Goal: Transaction & Acquisition: Purchase product/service

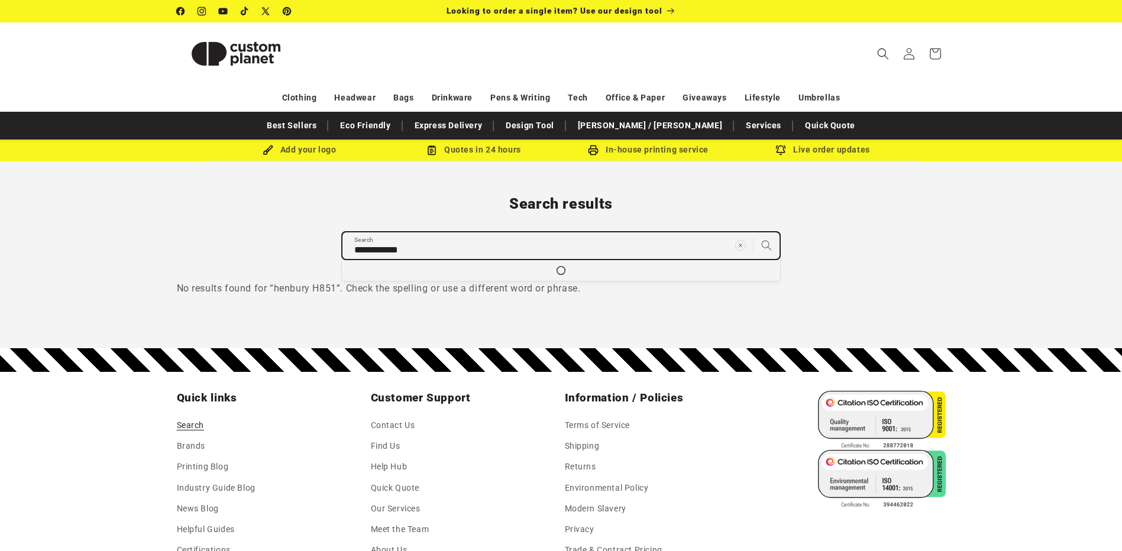
click at [399, 245] on input "**********" at bounding box center [560, 245] width 437 height 27
type input "**********"
click at [763, 239] on icon "Search" at bounding box center [765, 244] width 11 height 11
click at [419, 242] on input "**********" at bounding box center [560, 245] width 437 height 27
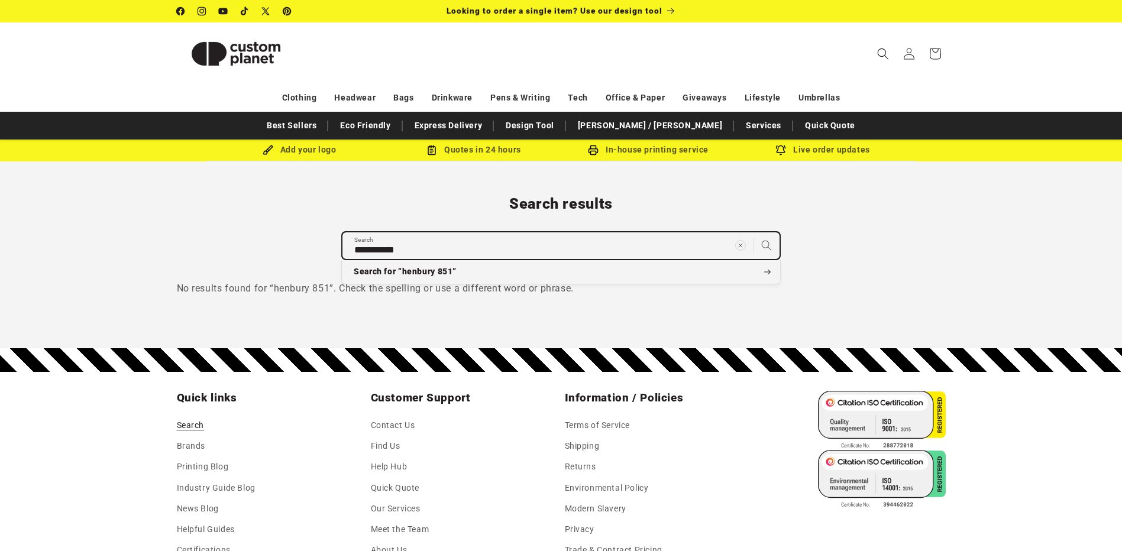
type input "**********"
type input "*********"
type input "*******"
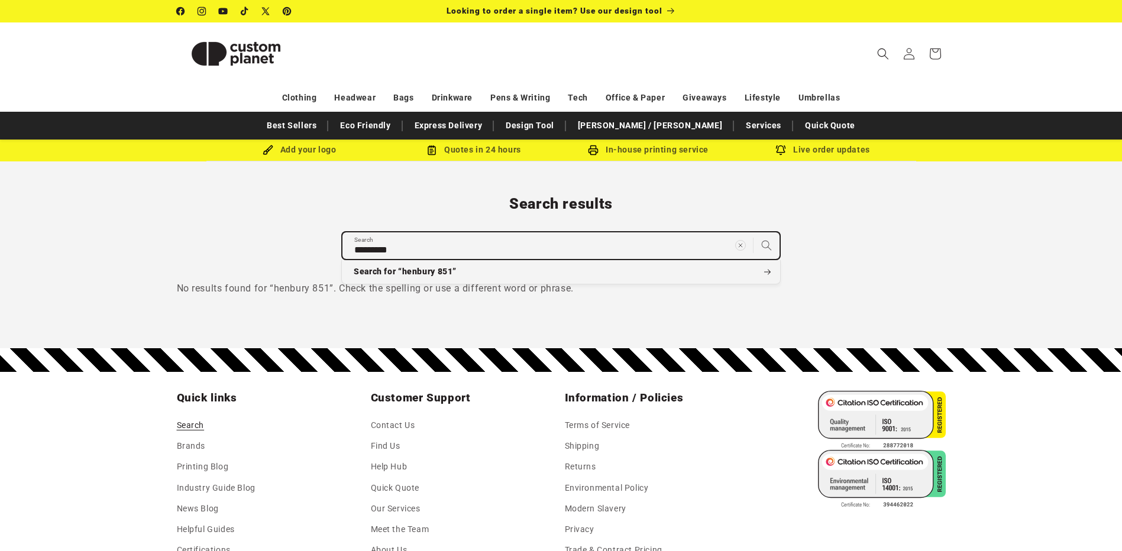
type input "*******"
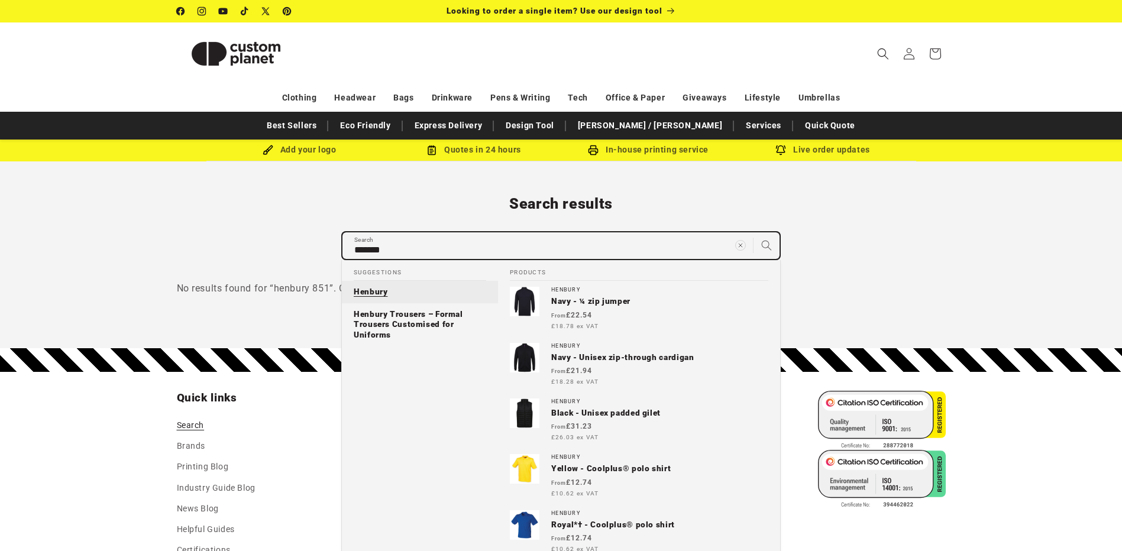
type input "*******"
click at [400, 288] on link "Henbury" at bounding box center [420, 292] width 156 height 22
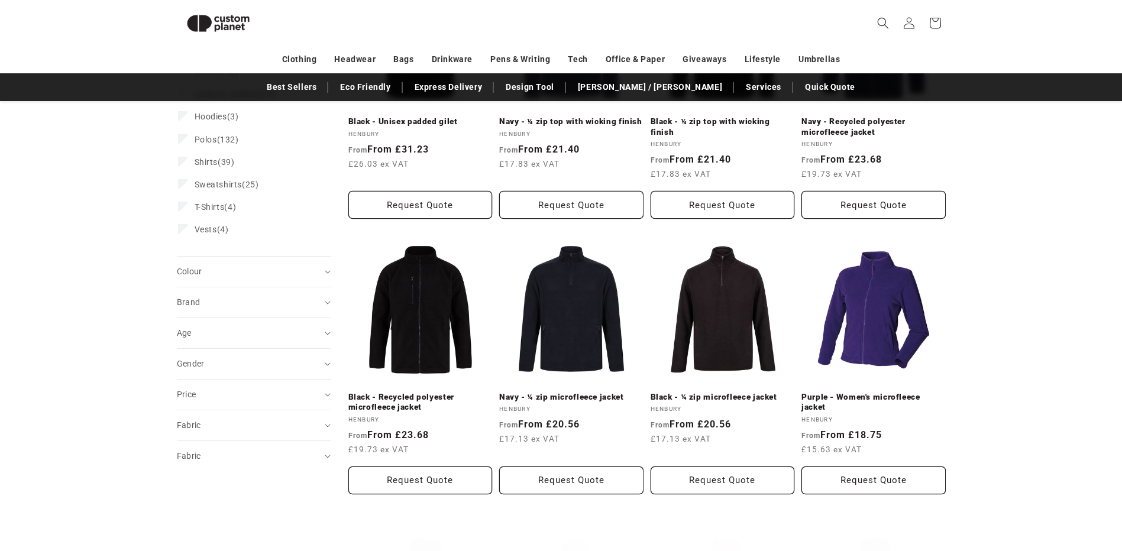
scroll to position [279, 0]
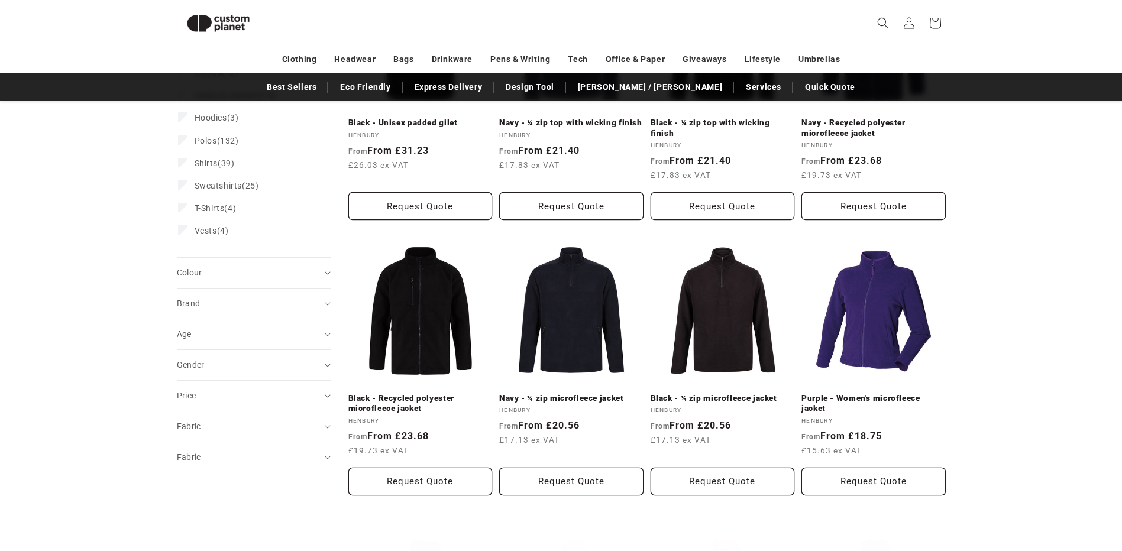
click at [900, 393] on link "Purple - Women's microfleece jacket" at bounding box center [873, 403] width 144 height 21
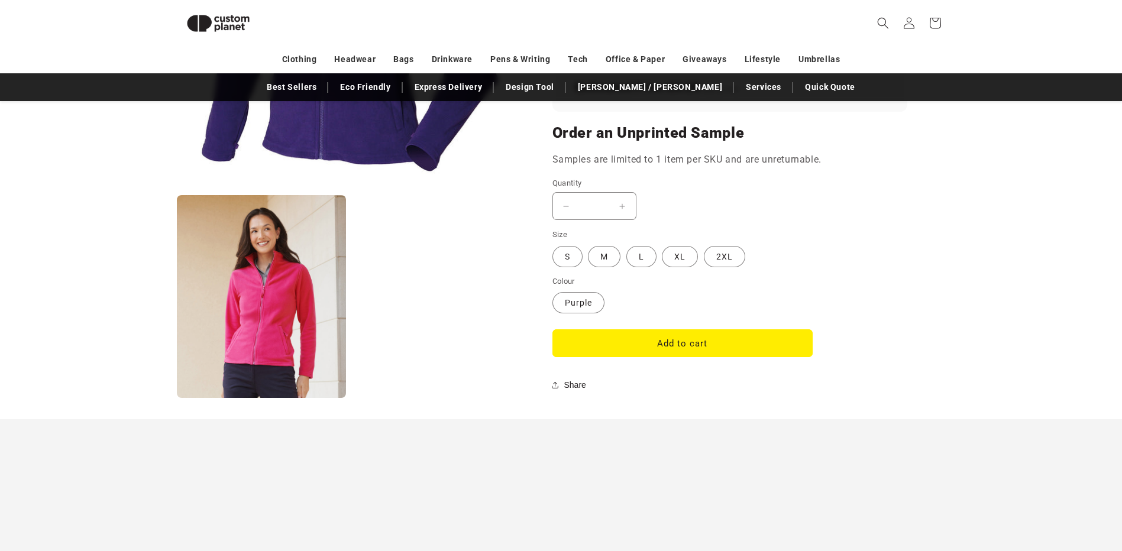
scroll to position [694, 0]
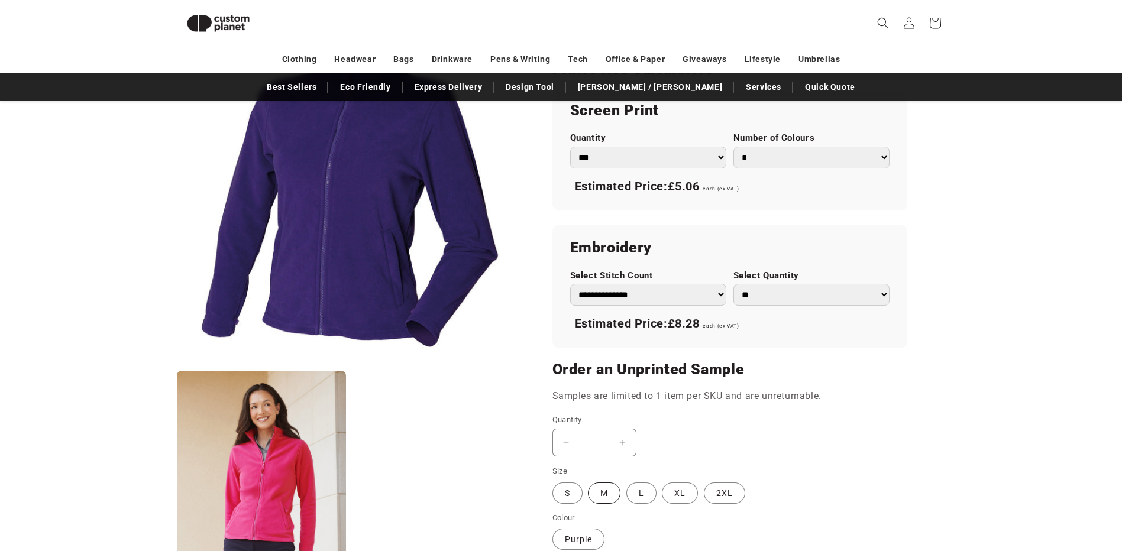
click at [604, 492] on label "M Variant sold out or unavailable" at bounding box center [604, 493] width 33 height 21
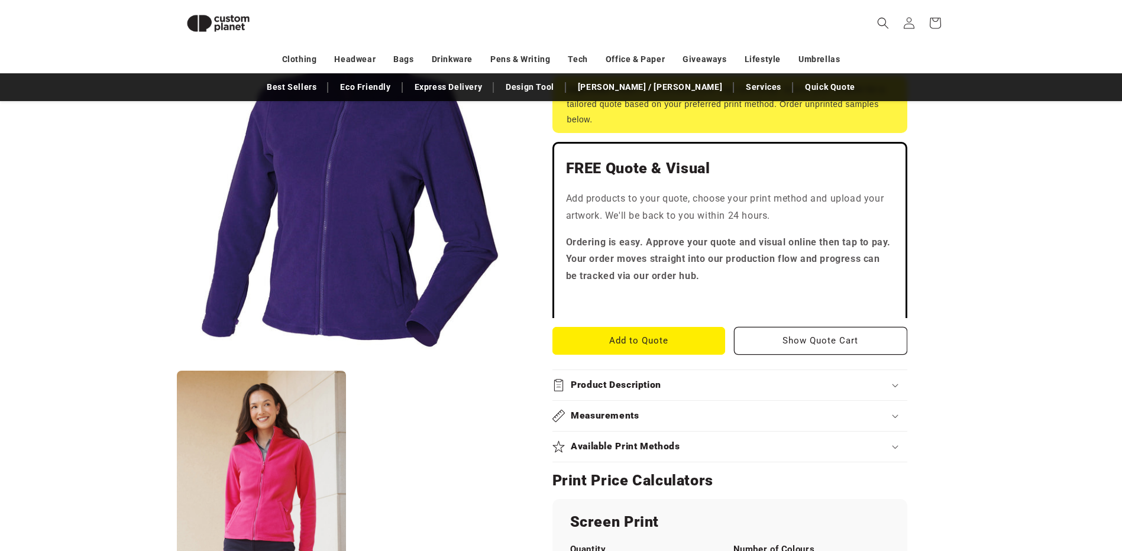
scroll to position [339, 0]
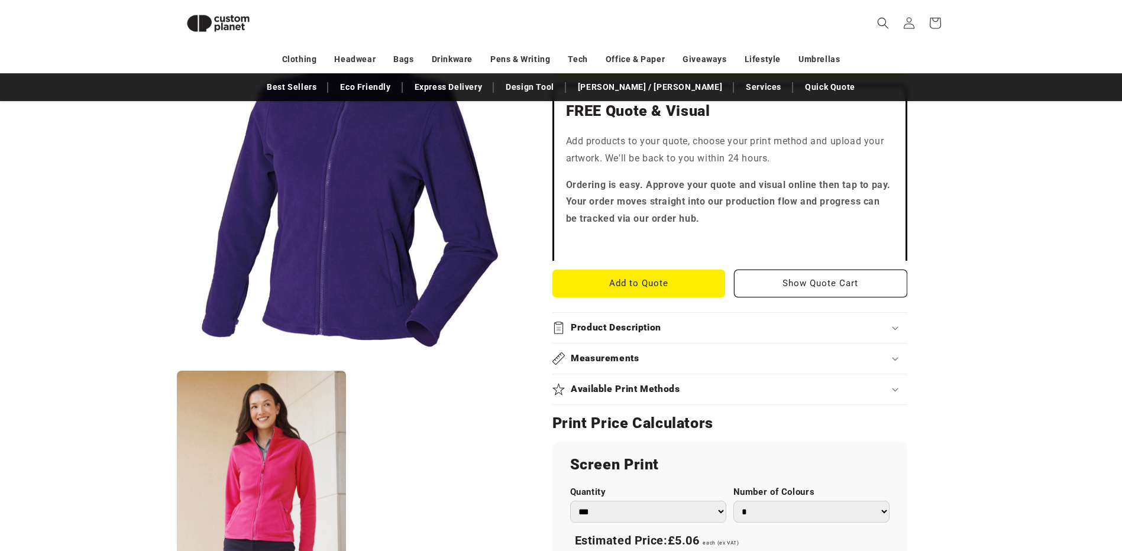
click at [891, 325] on div "Product Description" at bounding box center [729, 328] width 355 height 12
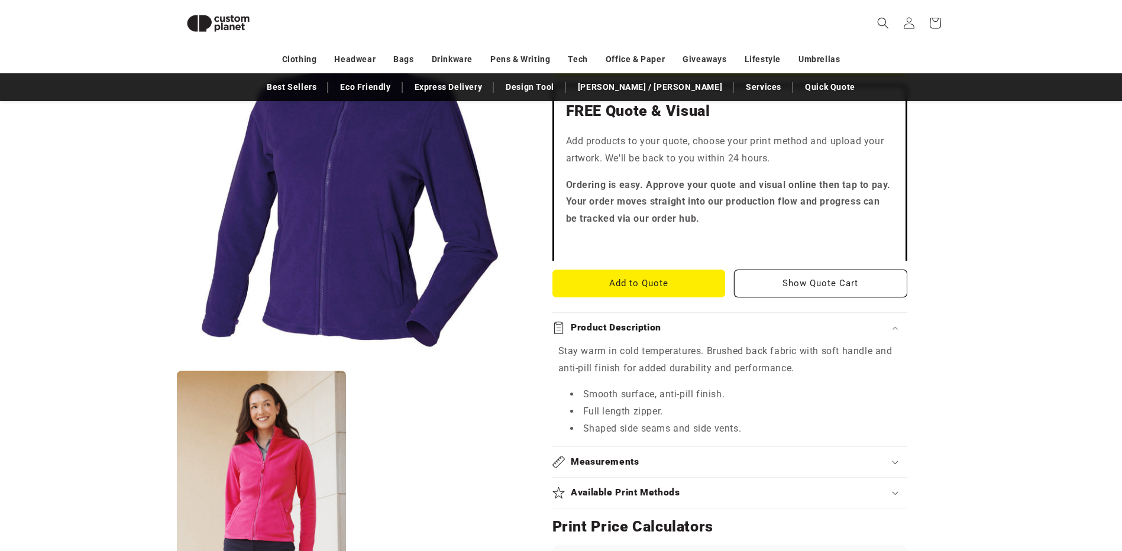
click at [891, 325] on div "Product Description" at bounding box center [729, 328] width 355 height 12
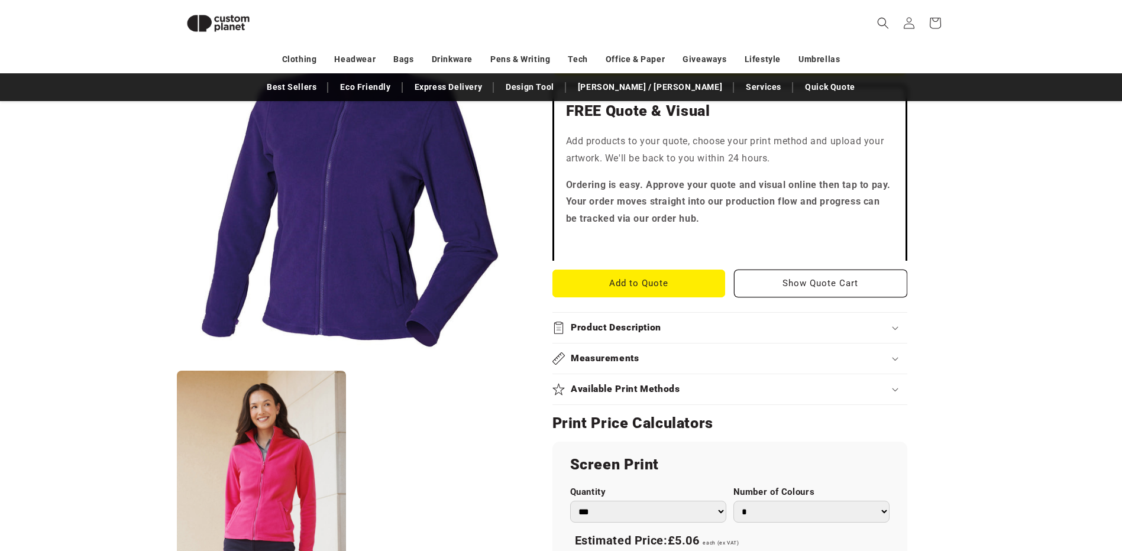
click at [894, 355] on div "Measurements" at bounding box center [729, 358] width 355 height 12
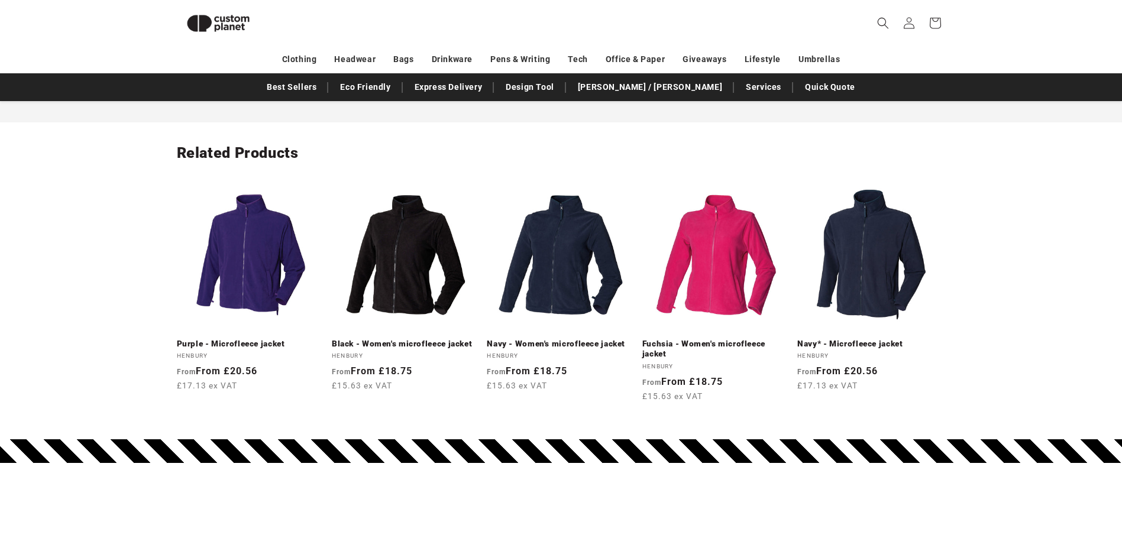
scroll to position [1403, 0]
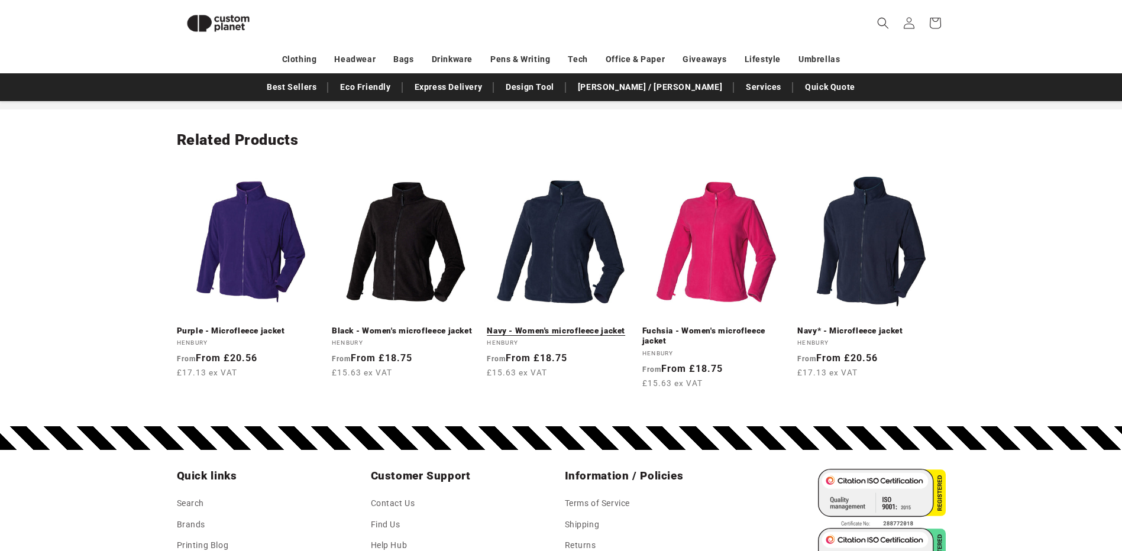
click at [579, 326] on link "Navy - Women's microfleece jacket" at bounding box center [561, 331] width 148 height 11
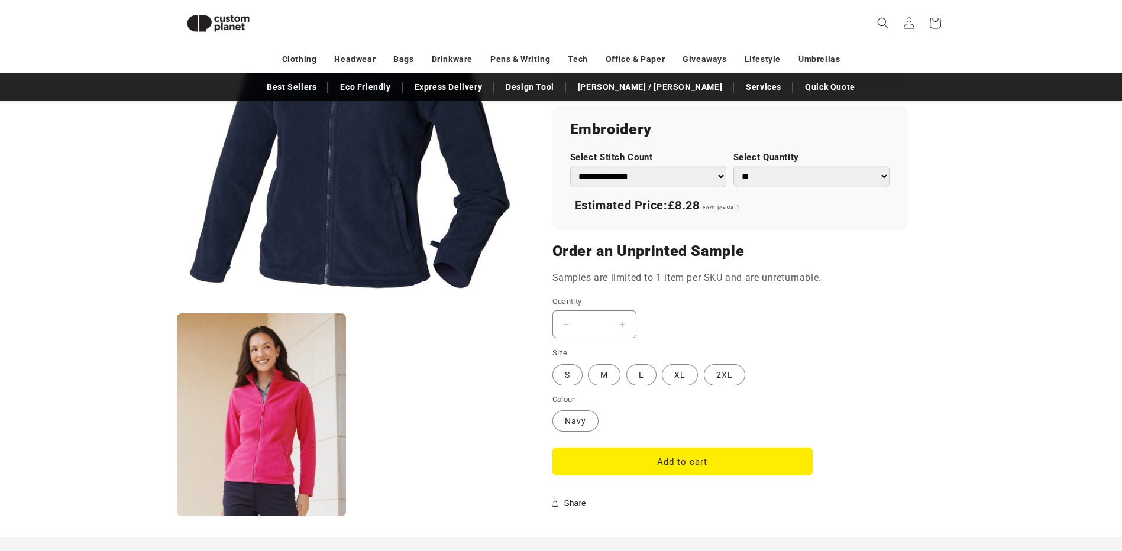
scroll to position [813, 0]
click at [608, 374] on label "M Variant sold out or unavailable" at bounding box center [604, 374] width 33 height 21
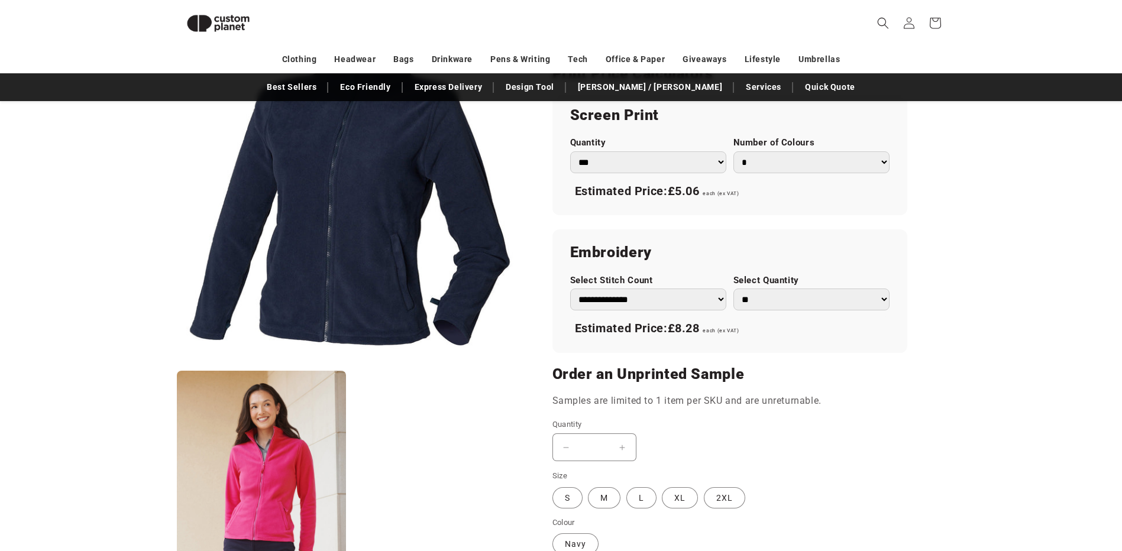
scroll to position [458, 0]
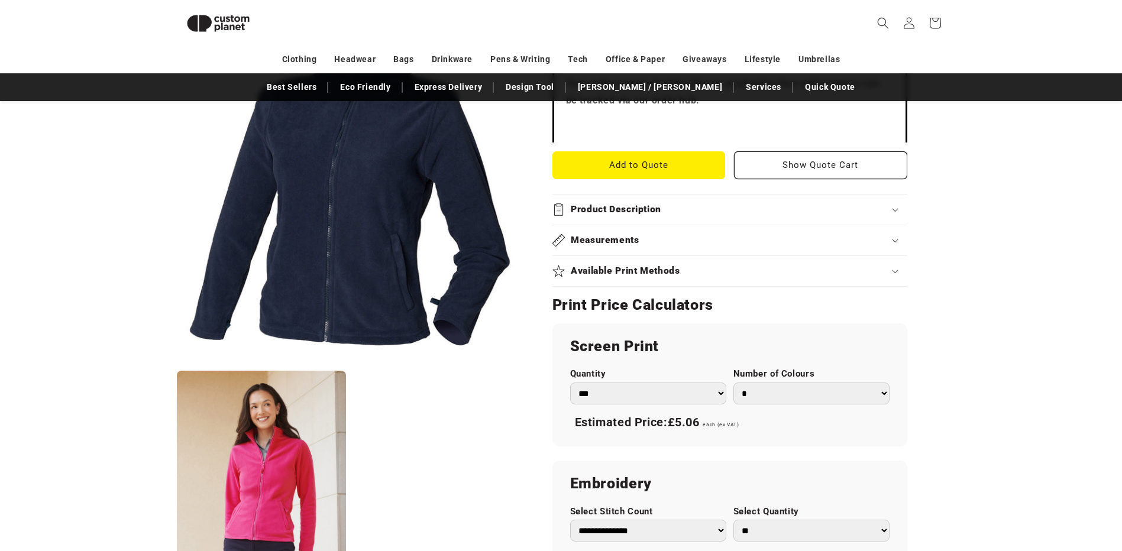
click at [895, 237] on div "Measurements" at bounding box center [729, 240] width 355 height 12
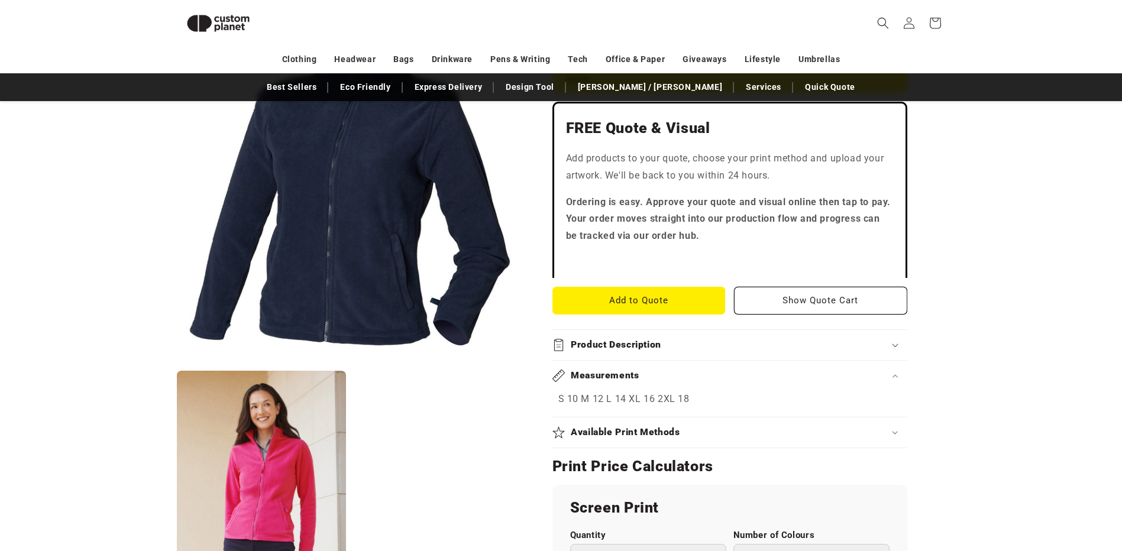
scroll to position [339, 0]
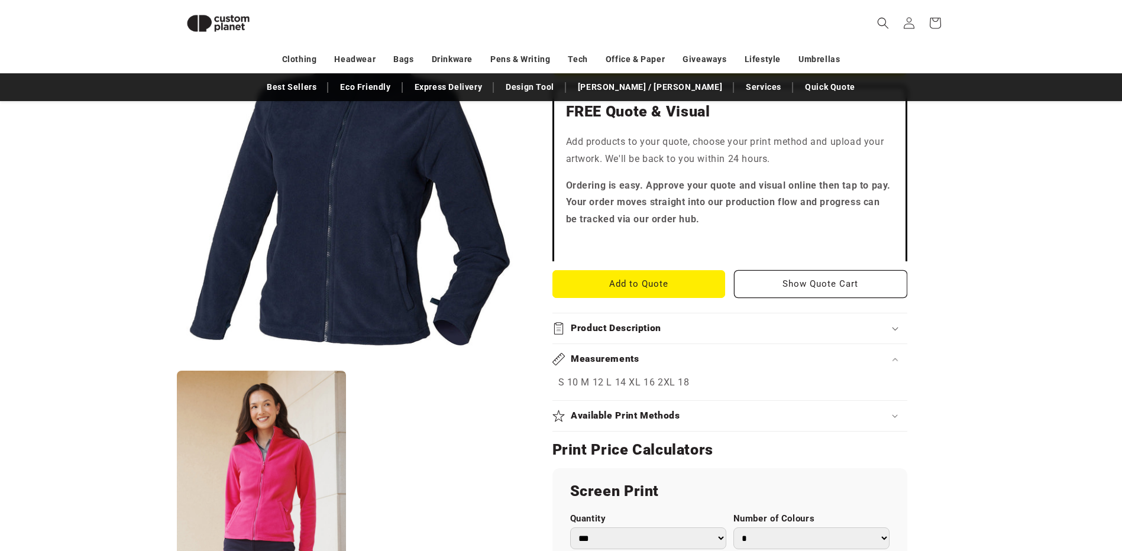
click at [898, 354] on div "Measurements" at bounding box center [729, 359] width 355 height 12
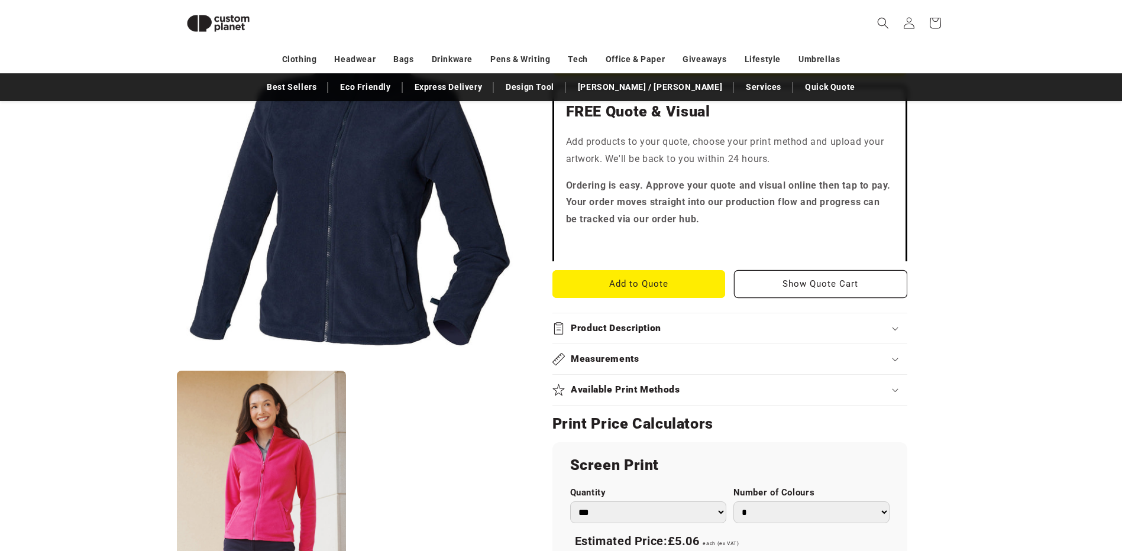
click at [898, 354] on div "Measurements" at bounding box center [729, 359] width 355 height 12
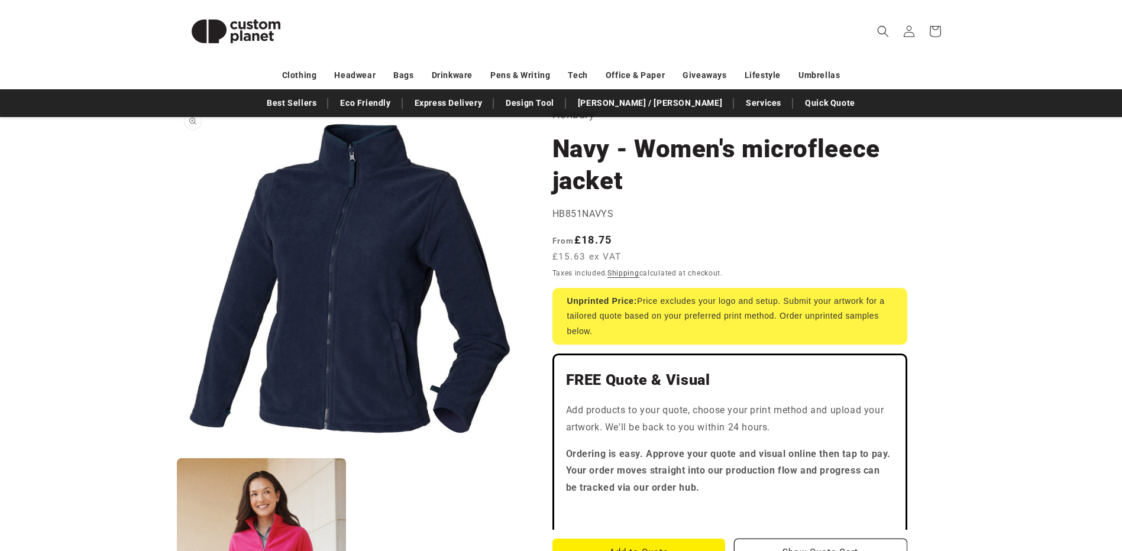
scroll to position [59, 0]
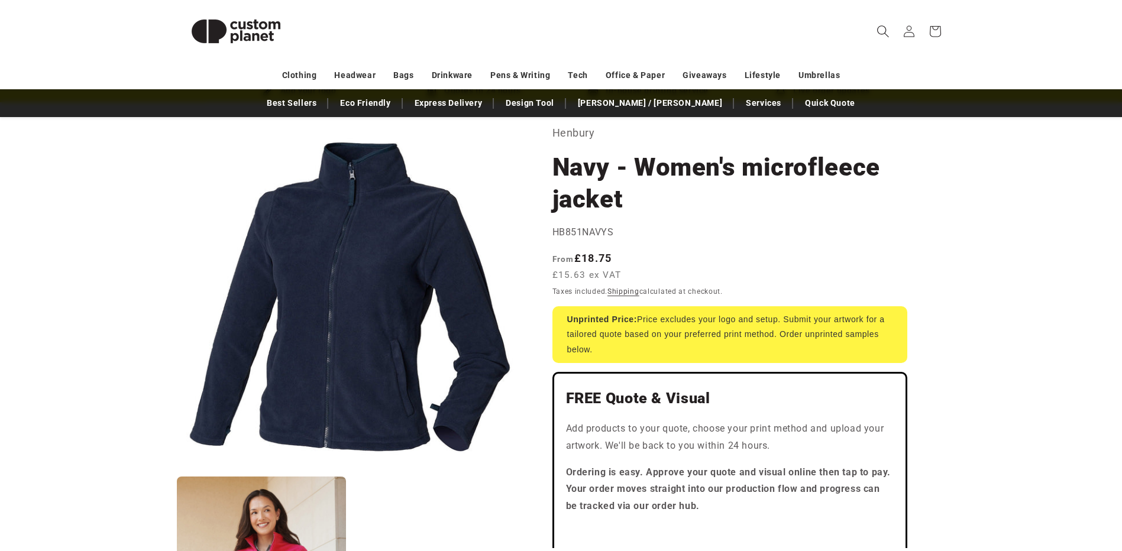
click at [882, 27] on icon "Search" at bounding box center [882, 31] width 12 height 12
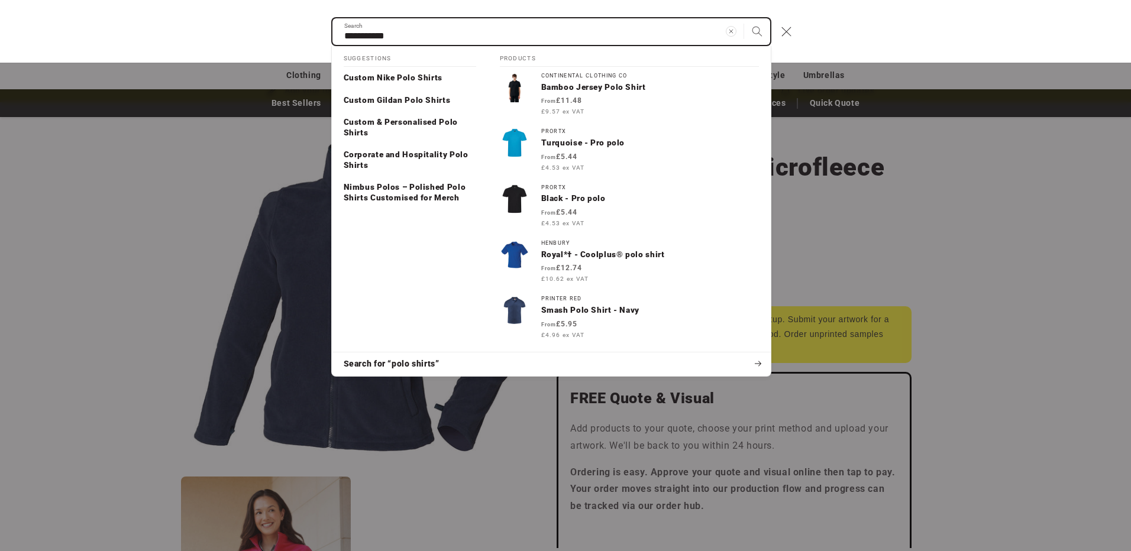
click at [744, 18] on button "Search" at bounding box center [757, 31] width 26 height 26
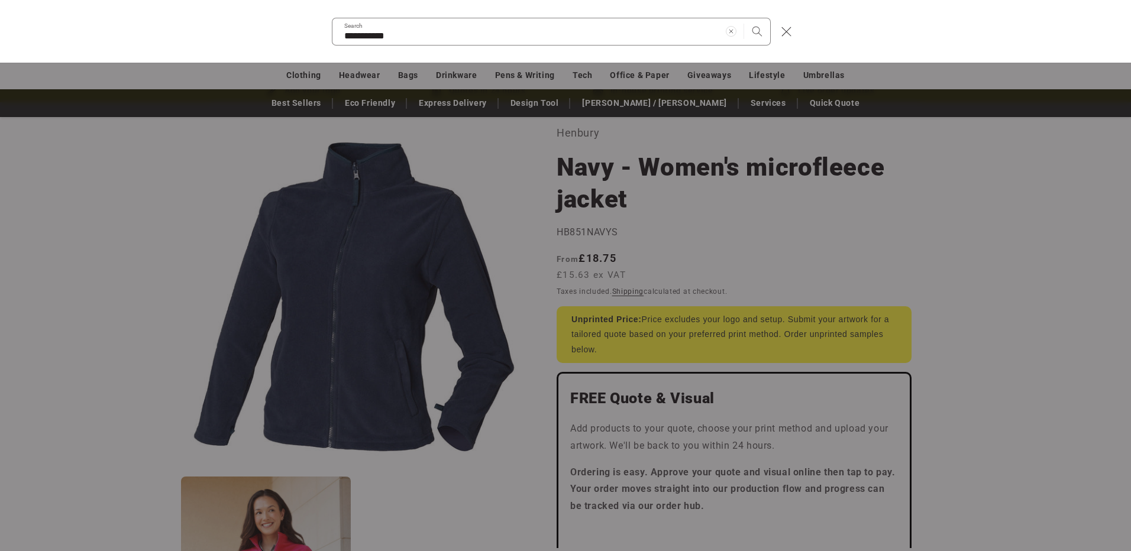
click at [0, 31] on div "Search" at bounding box center [0, 31] width 0 height 0
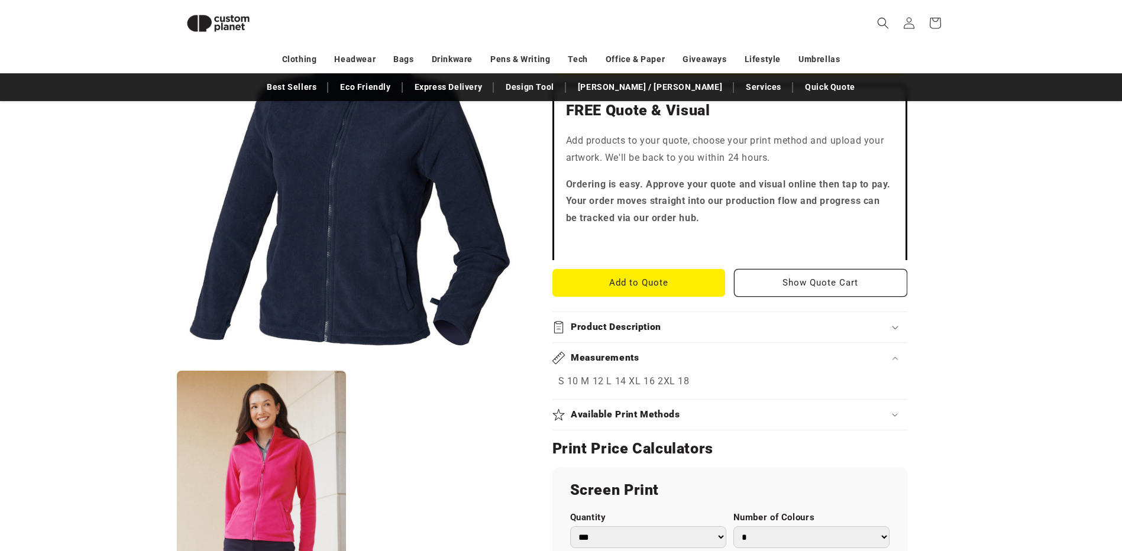
scroll to position [339, 0]
click at [895, 325] on div "Product Description" at bounding box center [729, 328] width 355 height 12
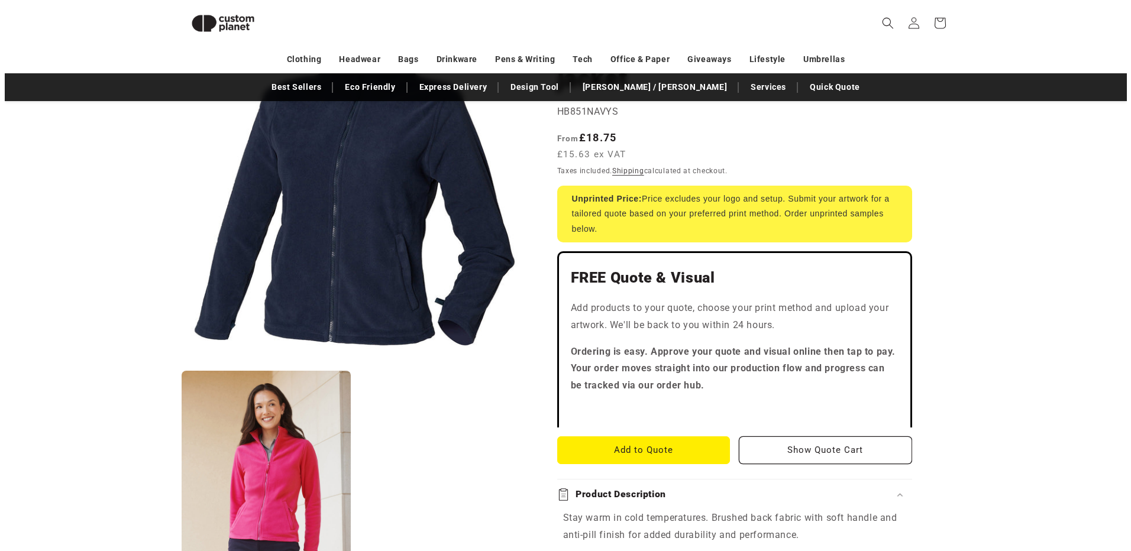
scroll to position [0, 0]
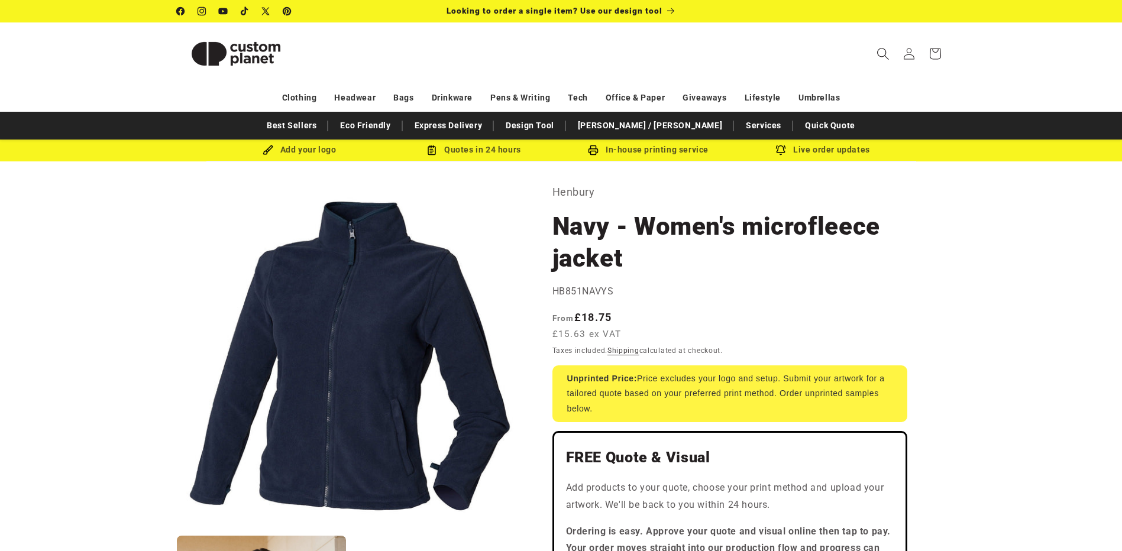
click at [880, 48] on icon "Search" at bounding box center [882, 53] width 12 height 12
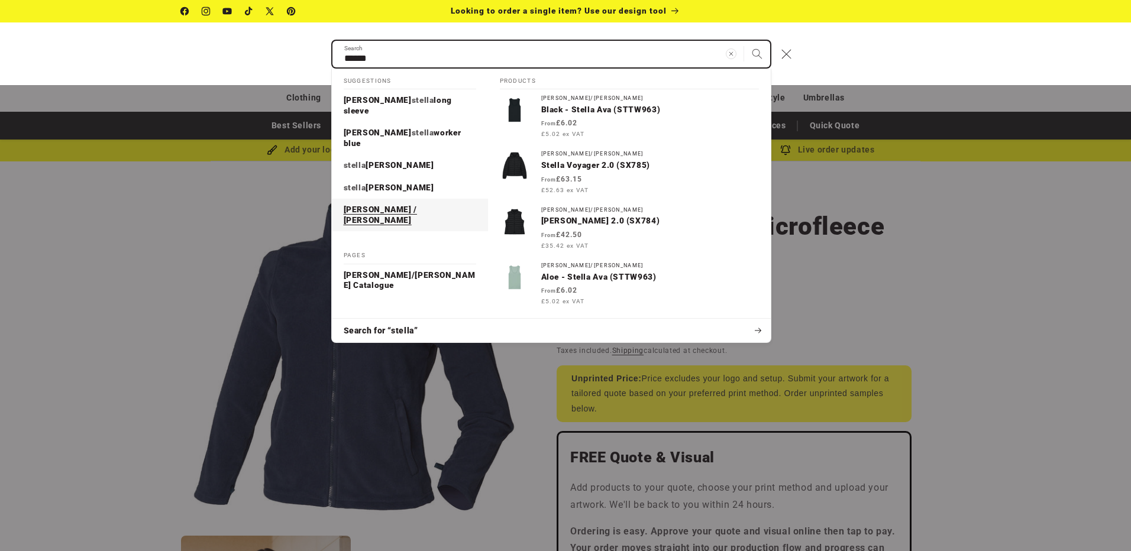
type input "******"
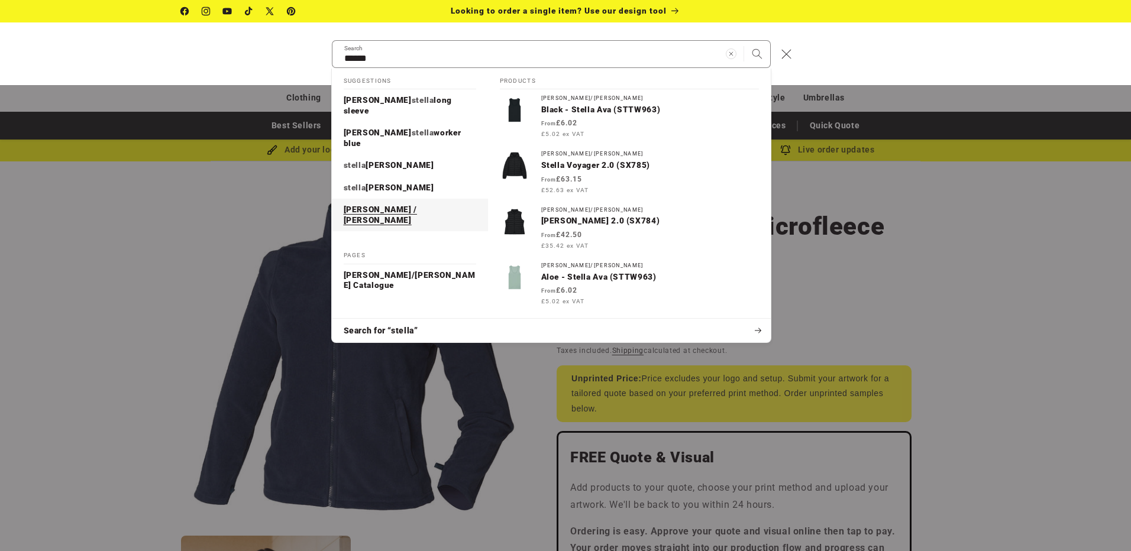
click at [354, 205] on p "[PERSON_NAME] / [PERSON_NAME]" at bounding box center [410, 215] width 132 height 21
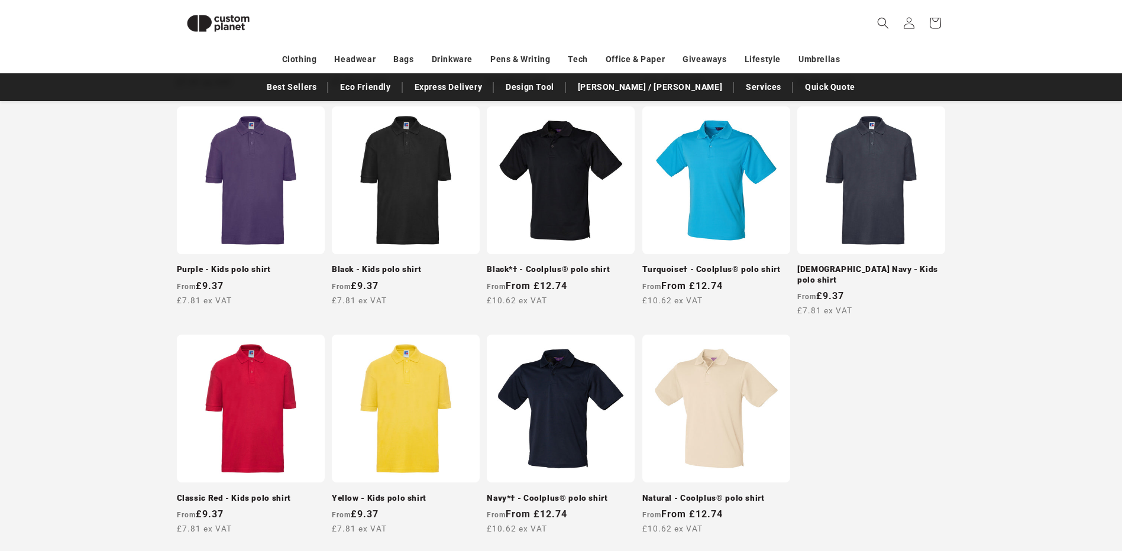
scroll to position [990, 0]
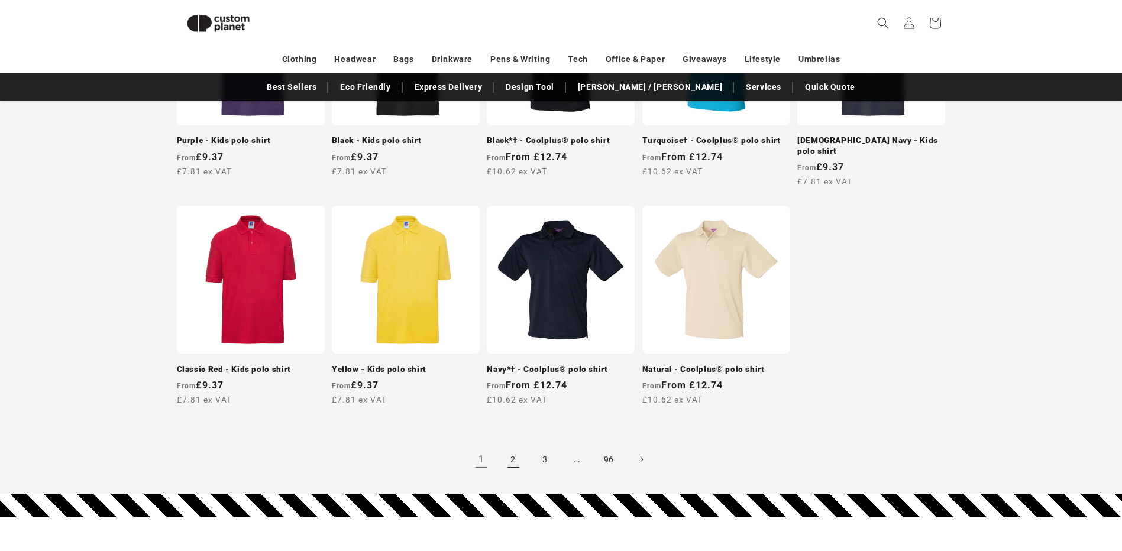
click at [513, 448] on link "2" at bounding box center [513, 459] width 26 height 26
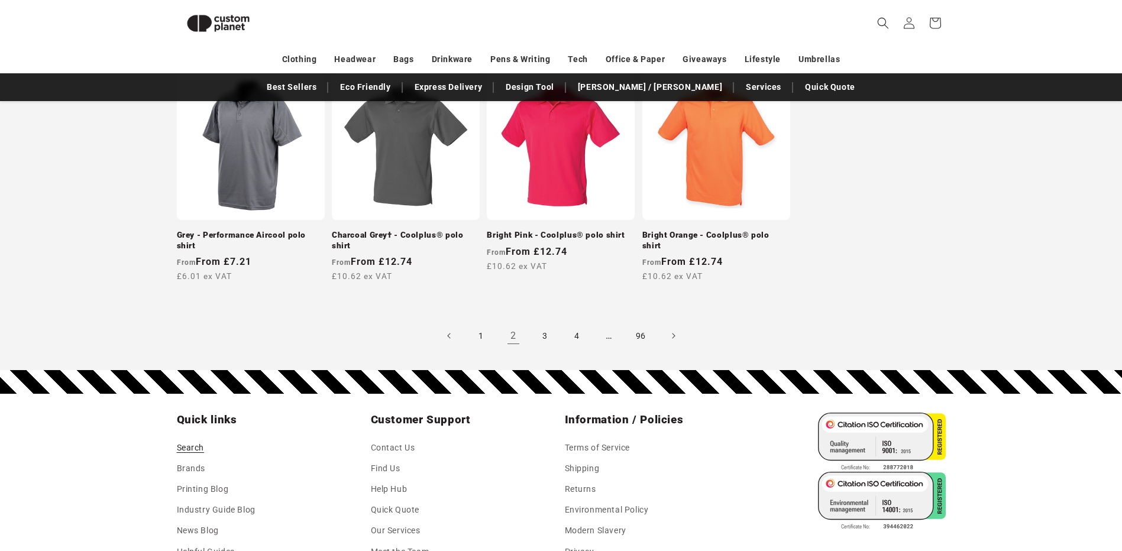
scroll to position [1167, 0]
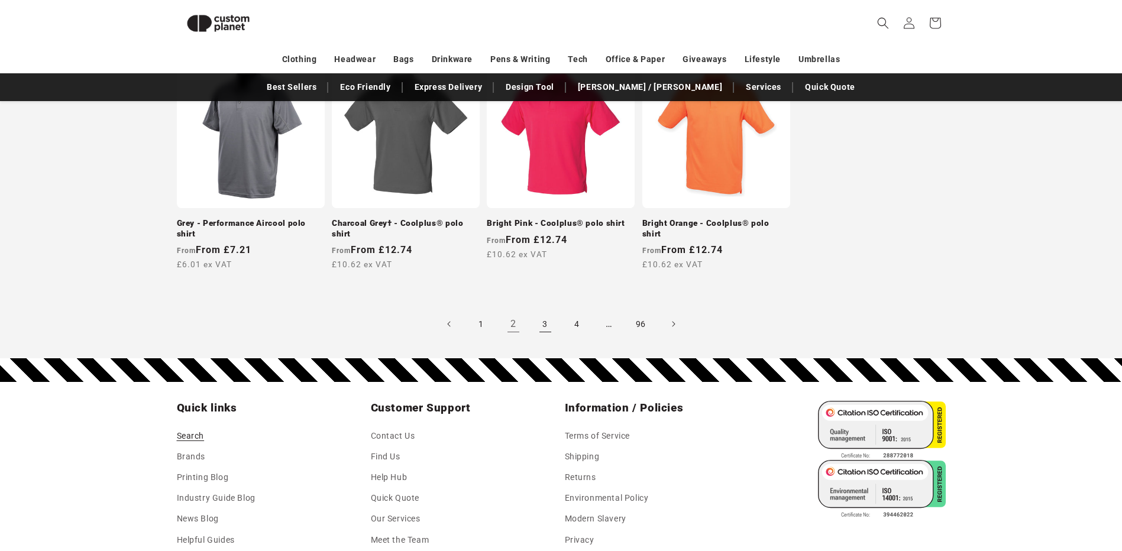
click at [546, 312] on link "3" at bounding box center [545, 324] width 26 height 26
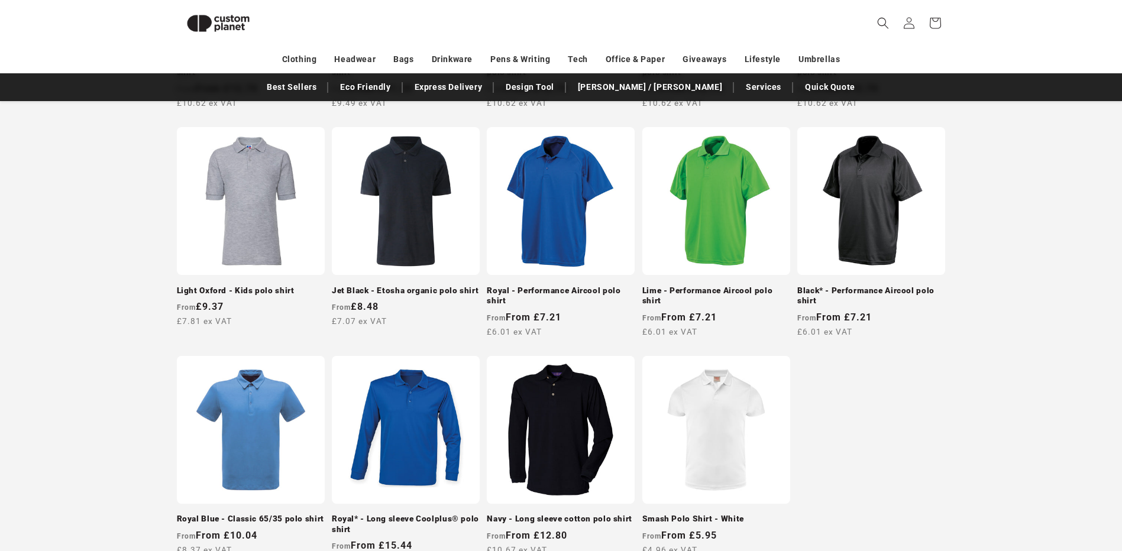
scroll to position [1108, 0]
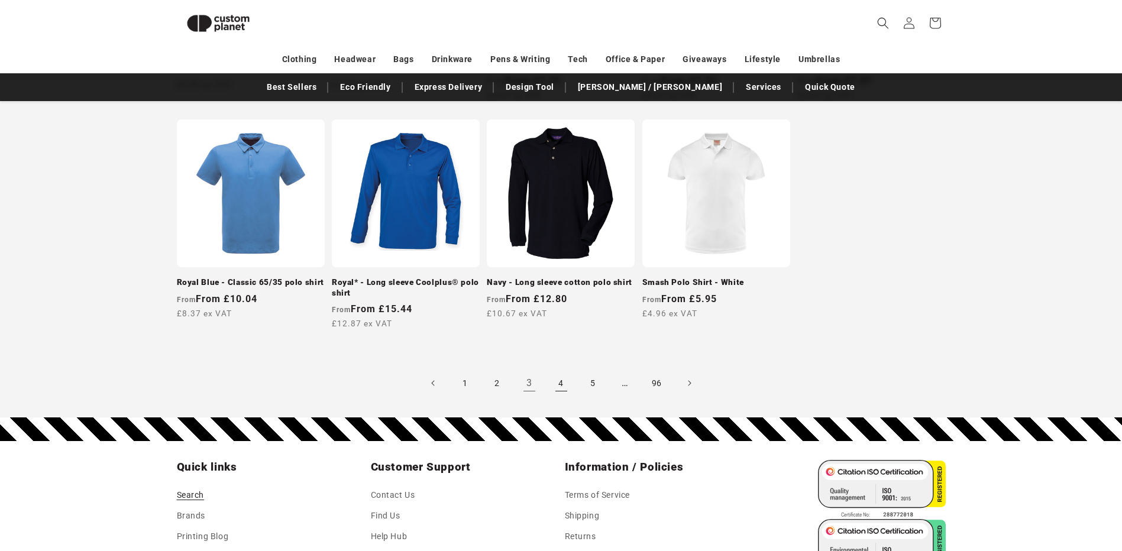
click at [564, 381] on link "4" at bounding box center [561, 383] width 26 height 26
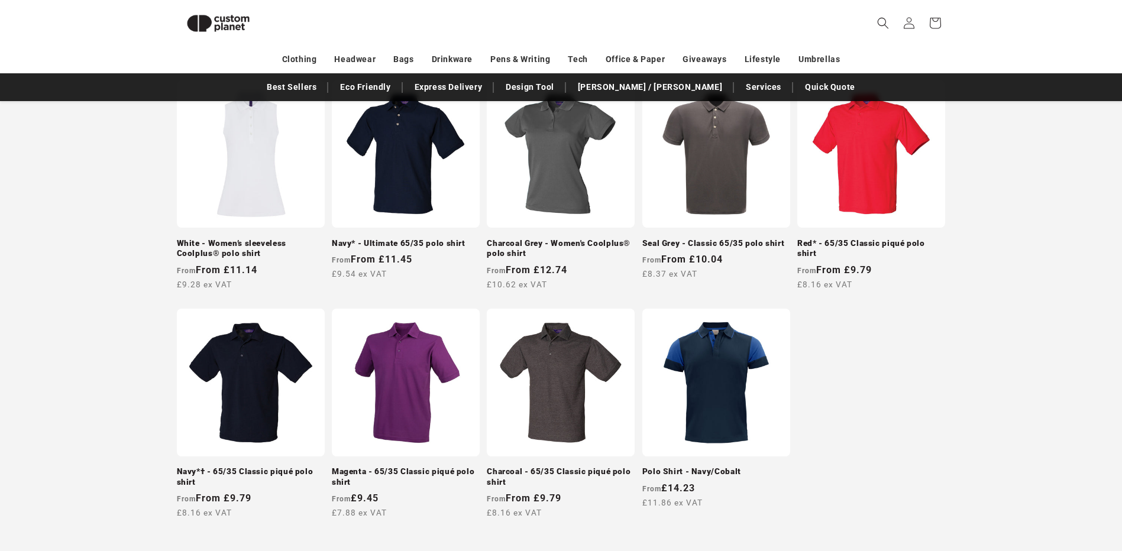
scroll to position [1108, 0]
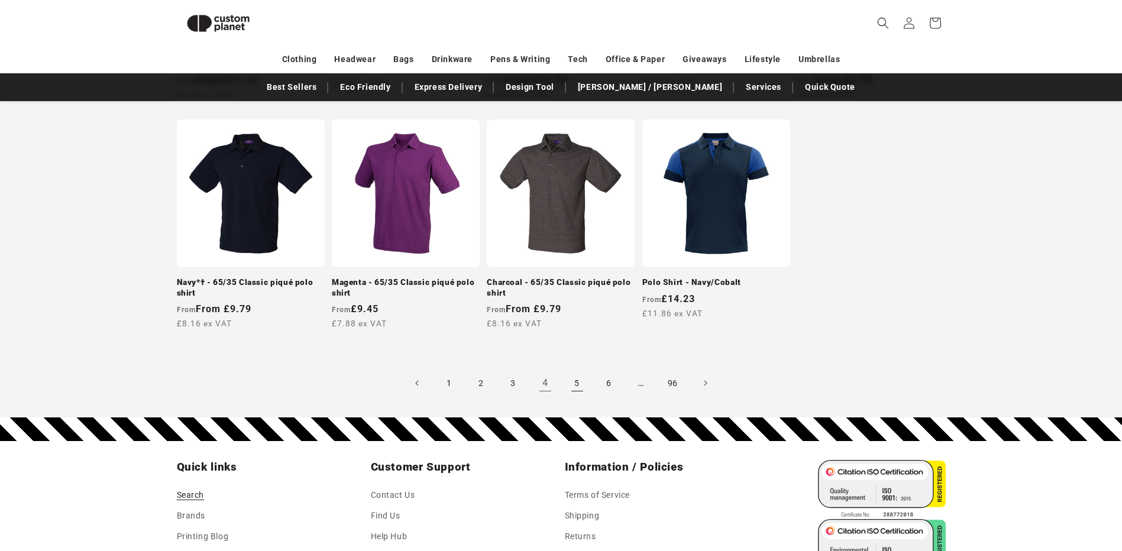
click at [580, 381] on link "5" at bounding box center [577, 383] width 26 height 26
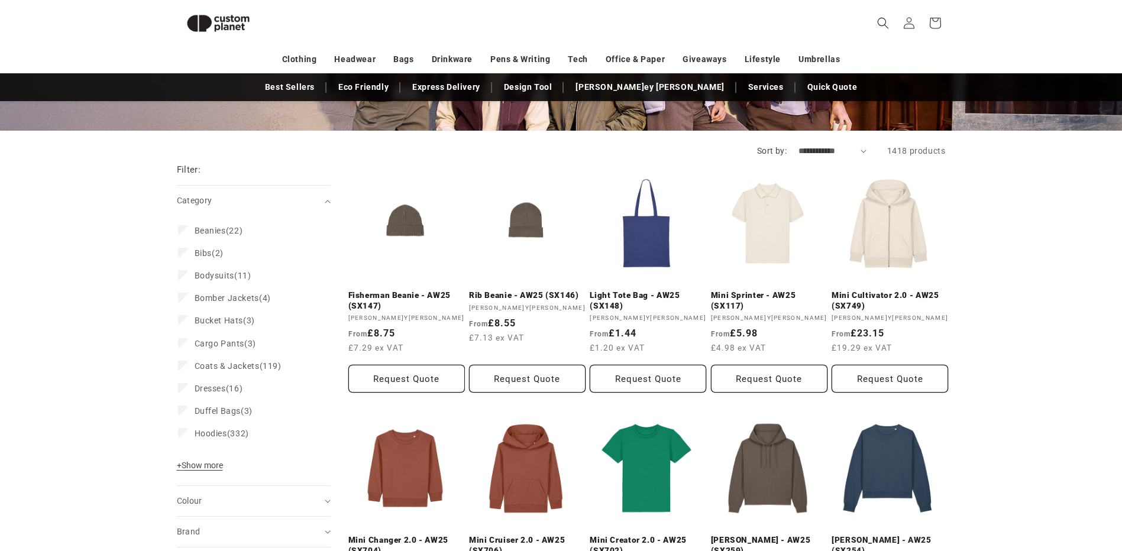
scroll to position [161, 0]
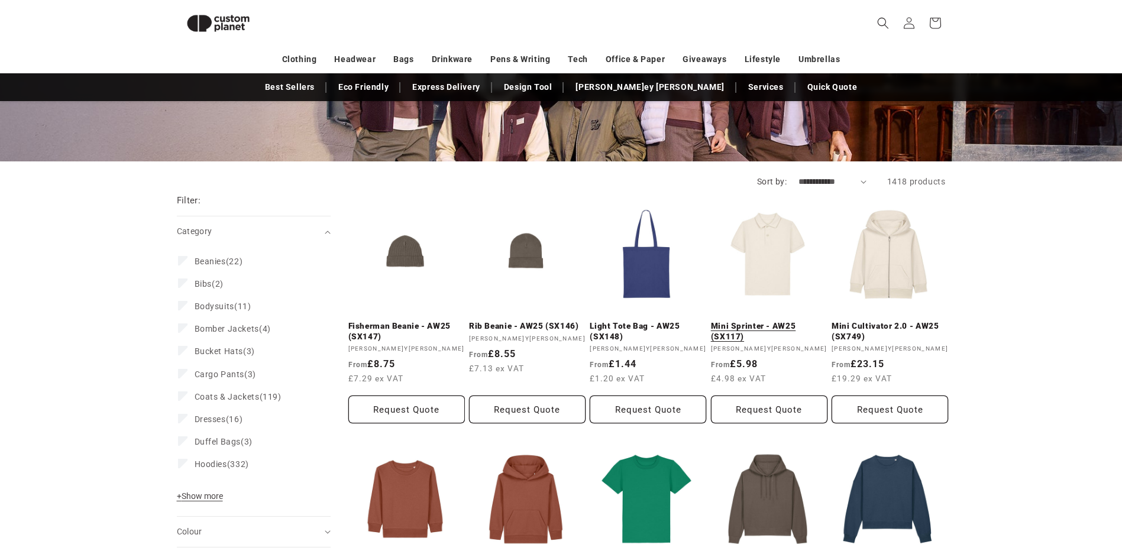
click at [756, 321] on link "Mini Sprinter - AW25 (SX117)" at bounding box center [769, 331] width 116 height 21
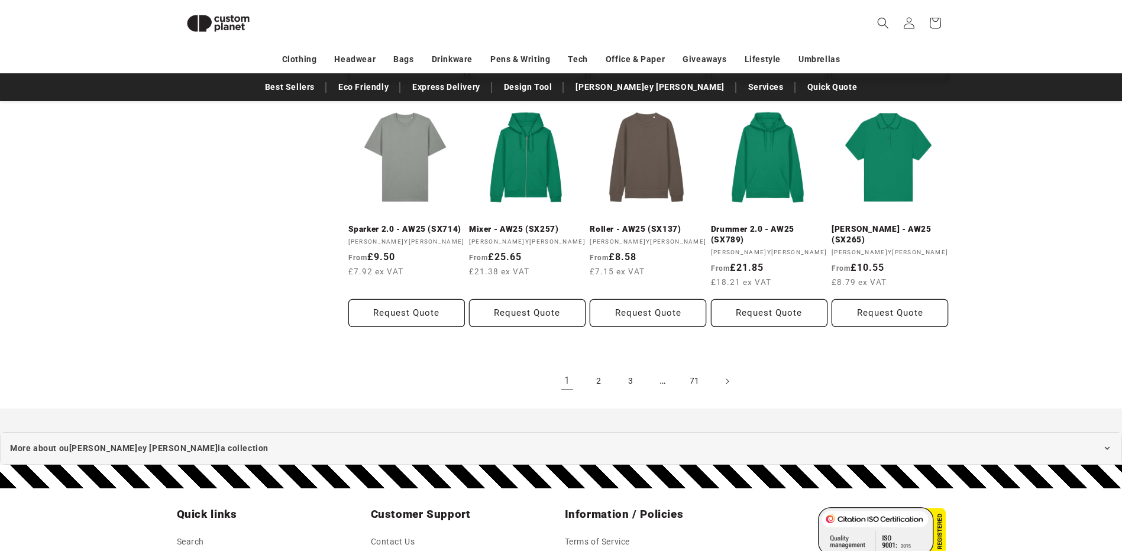
scroll to position [1167, 0]
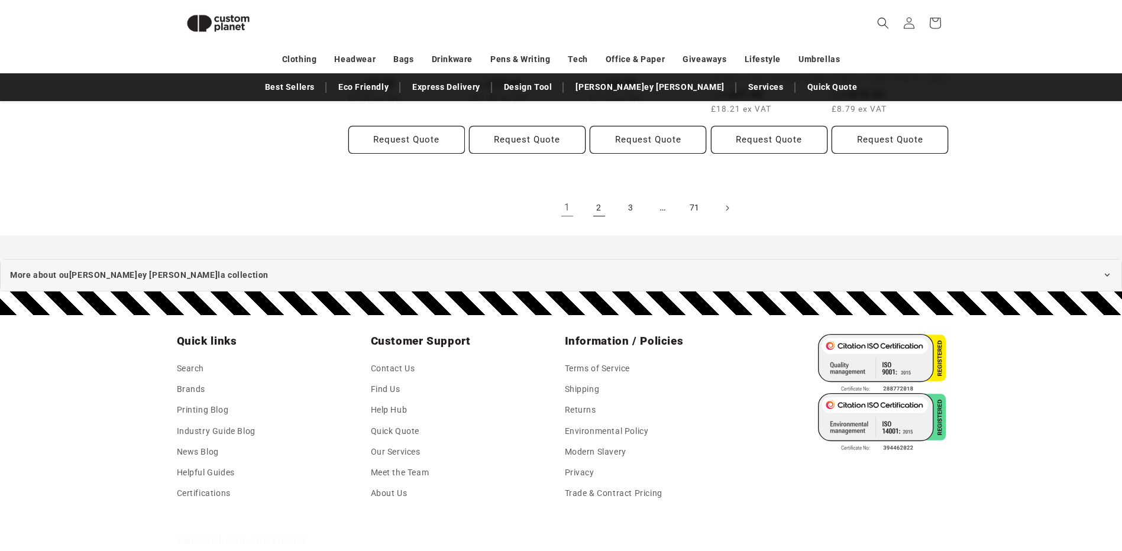
drag, startPoint x: 594, startPoint y: 206, endPoint x: 585, endPoint y: 217, distance: 13.9
click at [594, 206] on link "2" at bounding box center [599, 208] width 26 height 26
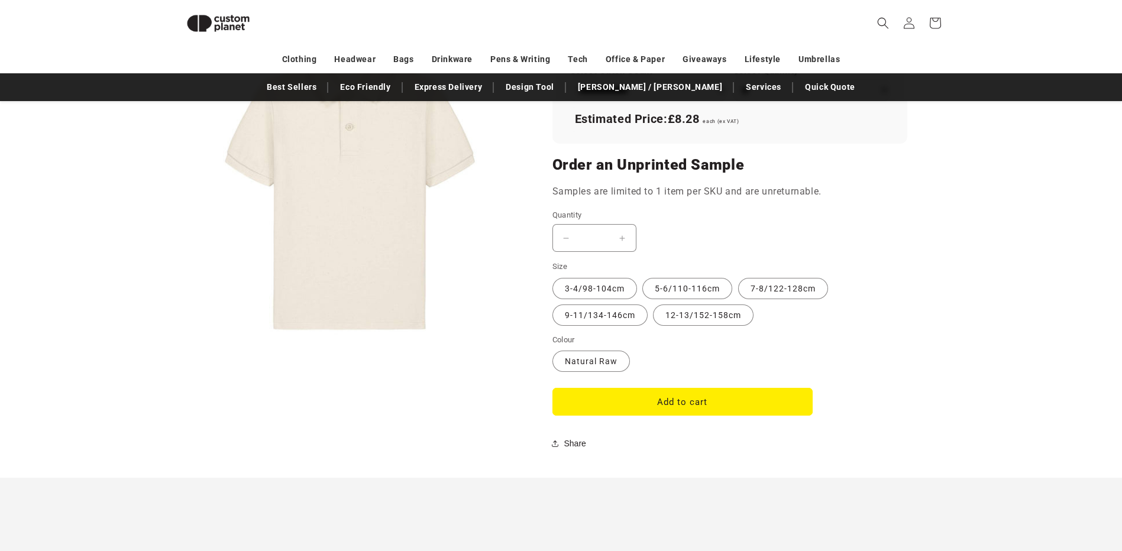
scroll to position [635, 0]
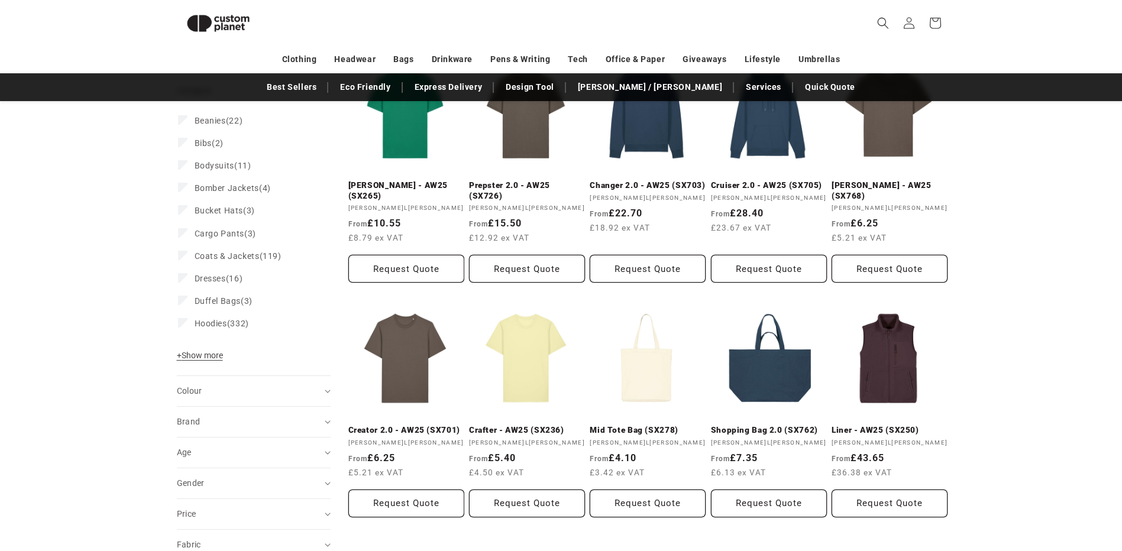
scroll to position [339, 0]
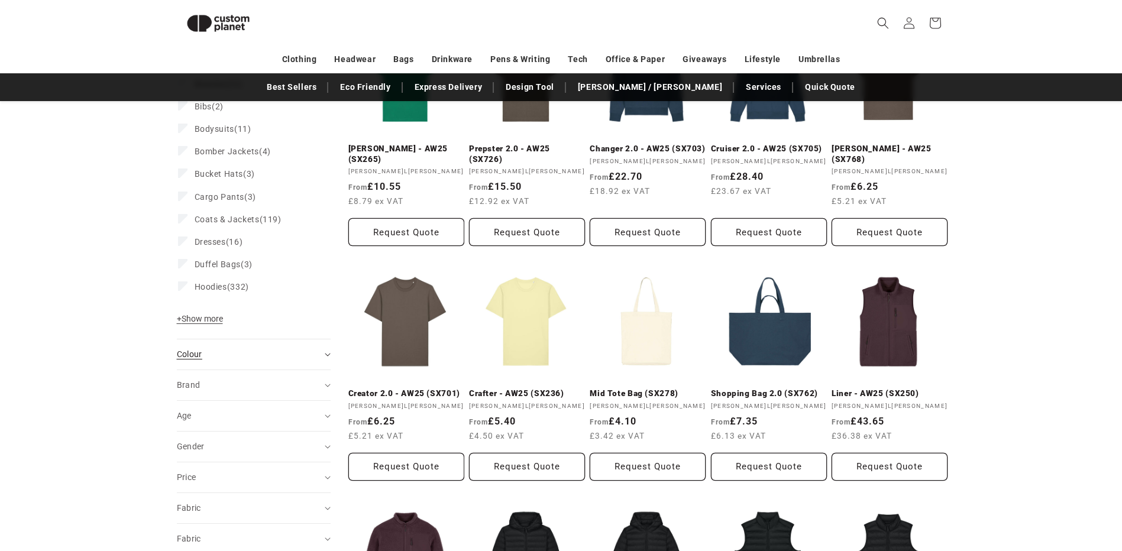
click at [326, 354] on icon "Colour (0 selected)" at bounding box center [328, 355] width 6 height 4
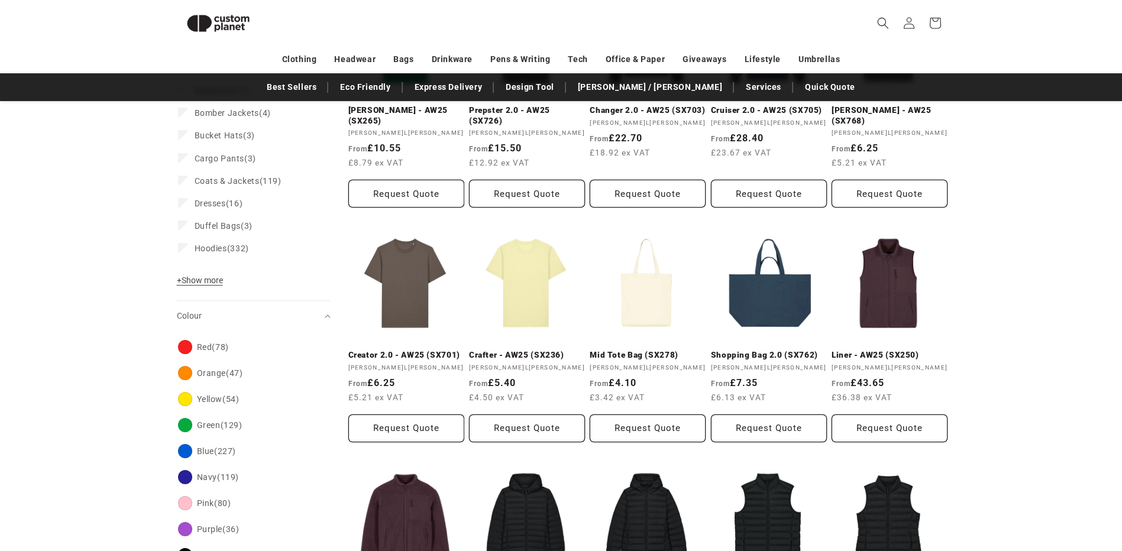
scroll to position [398, 0]
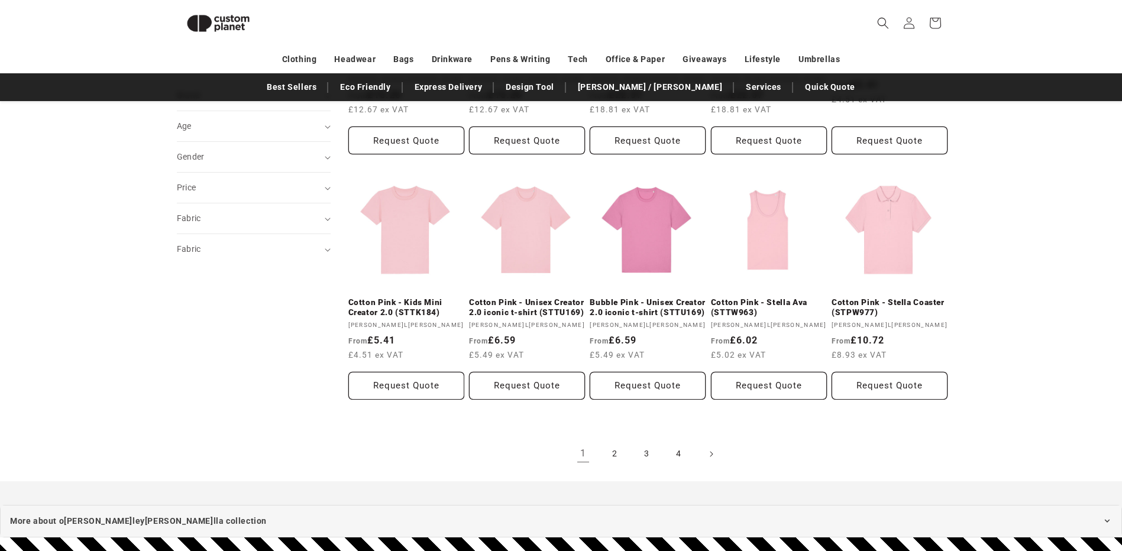
scroll to position [1048, 0]
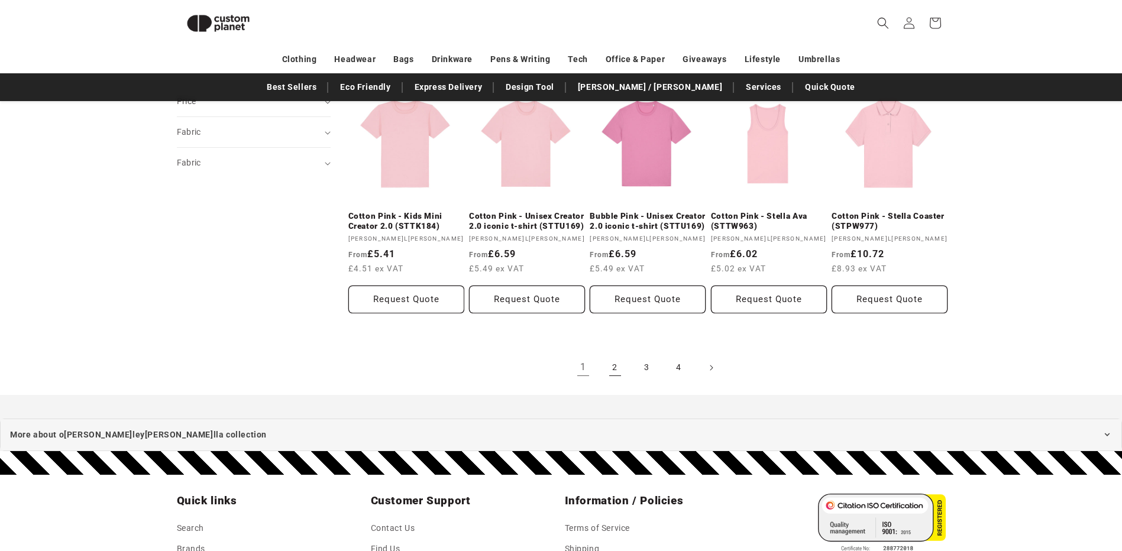
click at [613, 375] on link "2" at bounding box center [615, 368] width 26 height 26
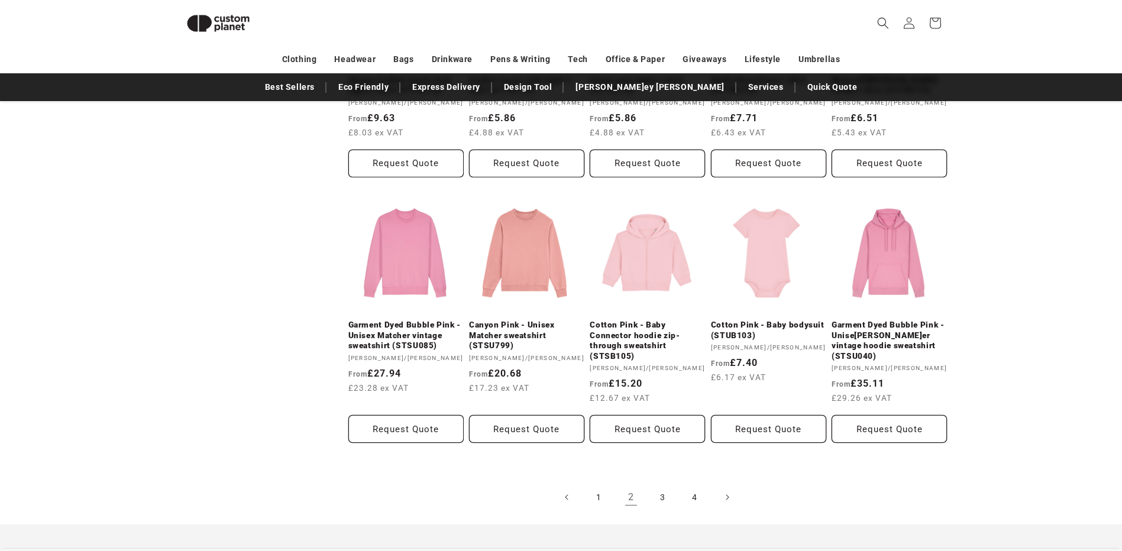
scroll to position [930, 0]
click at [664, 486] on link "3" at bounding box center [663, 496] width 26 height 26
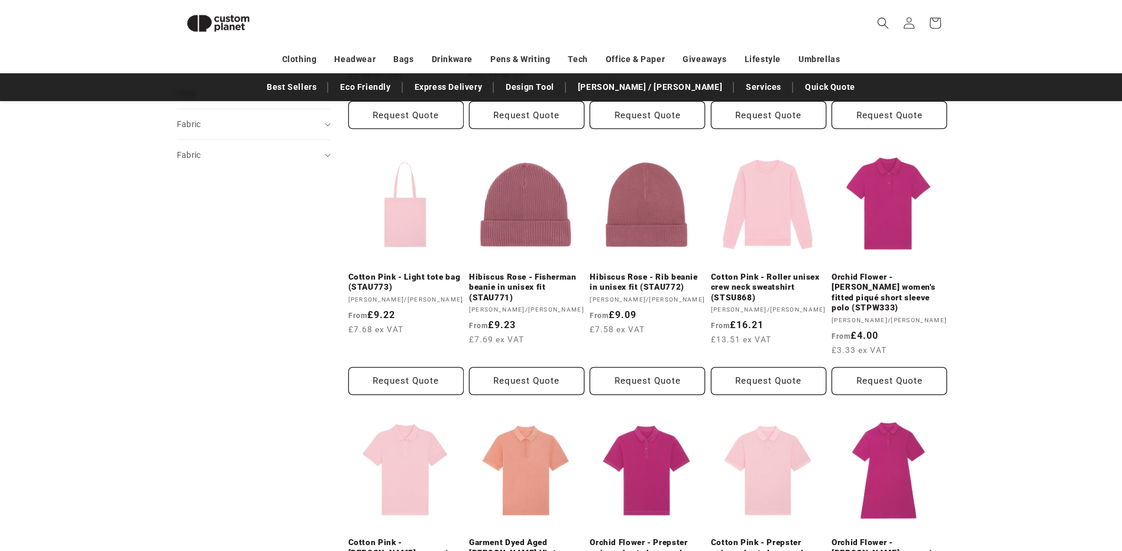
scroll to position [871, 0]
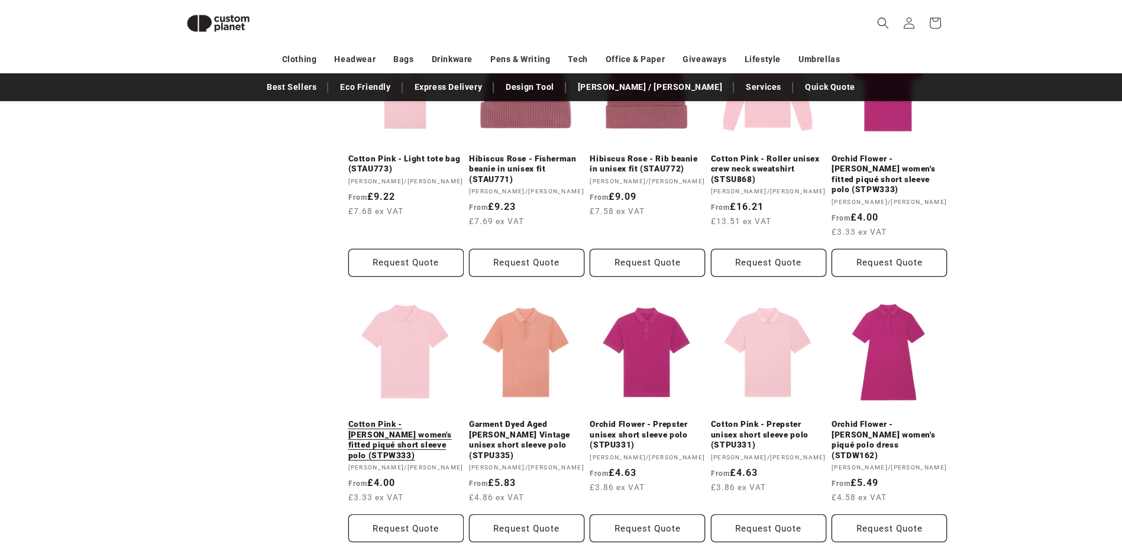
click at [418, 419] on link "Cotton Pink - [PERSON_NAME] women's fitted piqué short sleeve polo (STPW333)" at bounding box center [405, 439] width 115 height 41
